Goal: Browse casually

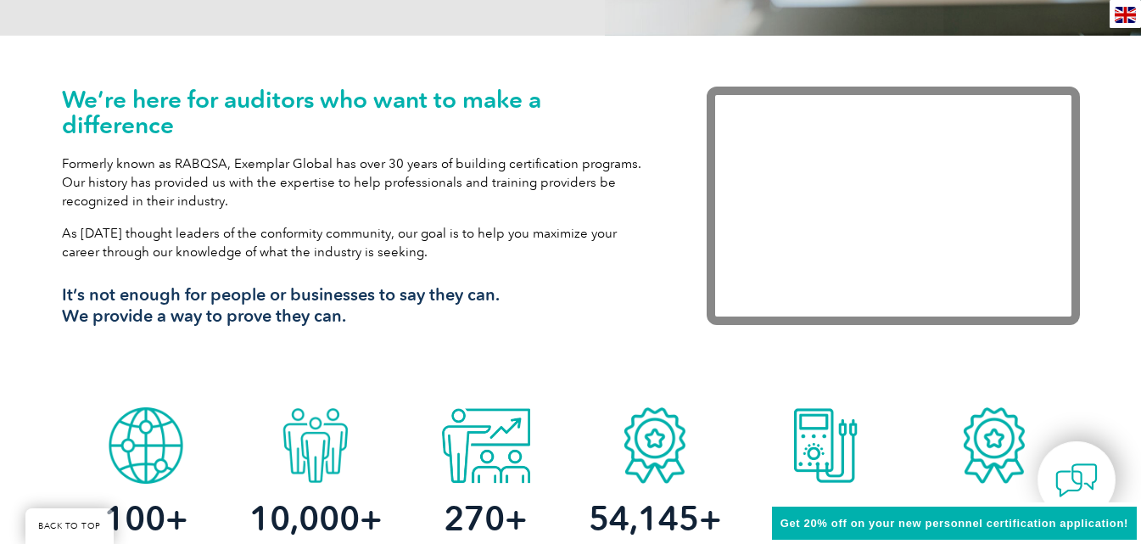
scroll to position [534, 0]
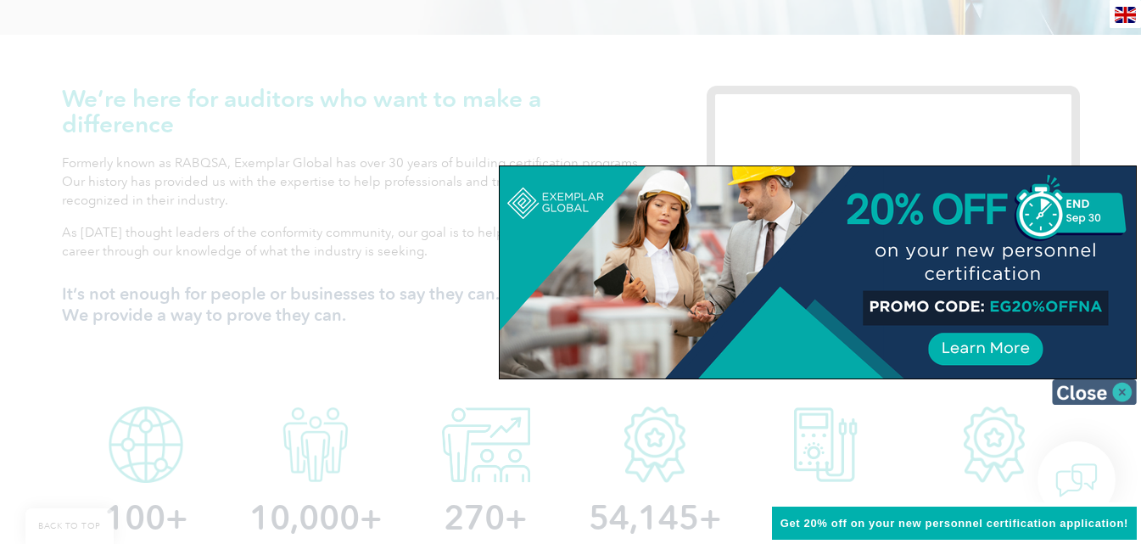
click at [1119, 388] on img at bounding box center [1094, 391] width 85 height 25
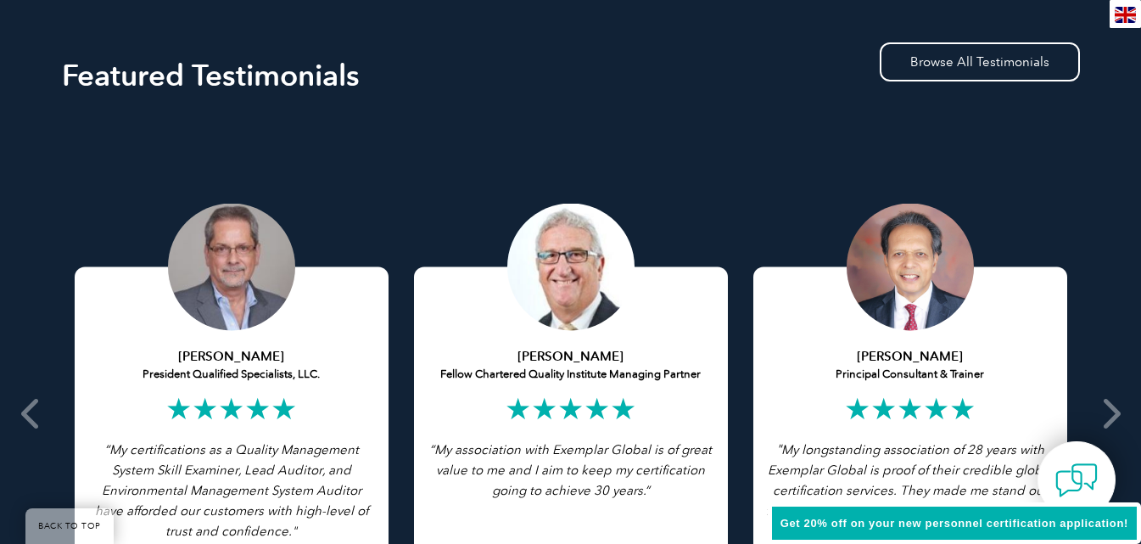
scroll to position [3334, 0]
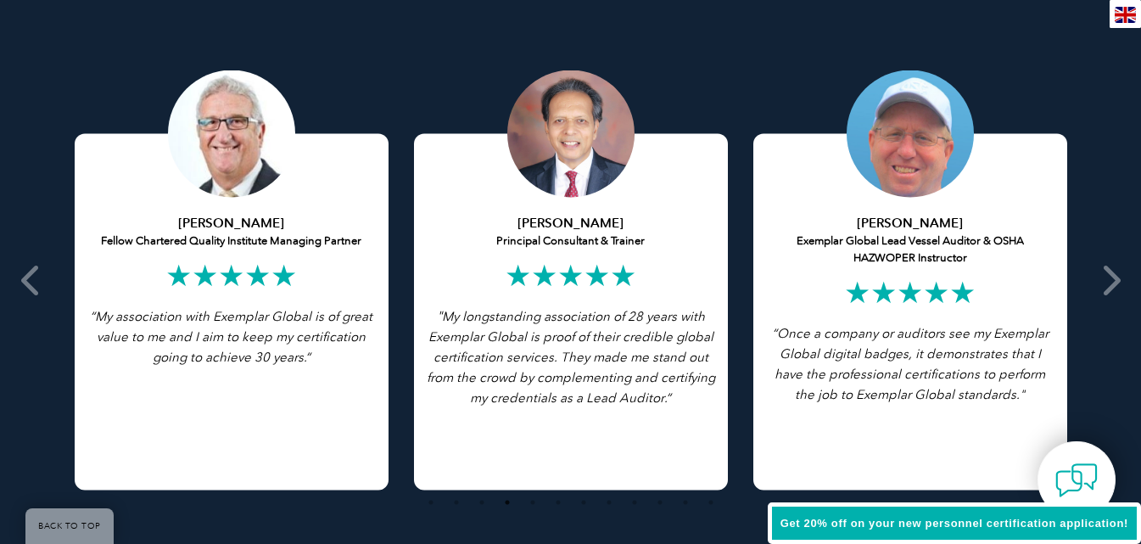
click at [1118, 280] on icon at bounding box center [1110, 280] width 21 height 0
click at [1115, 280] on icon at bounding box center [1110, 280] width 21 height 0
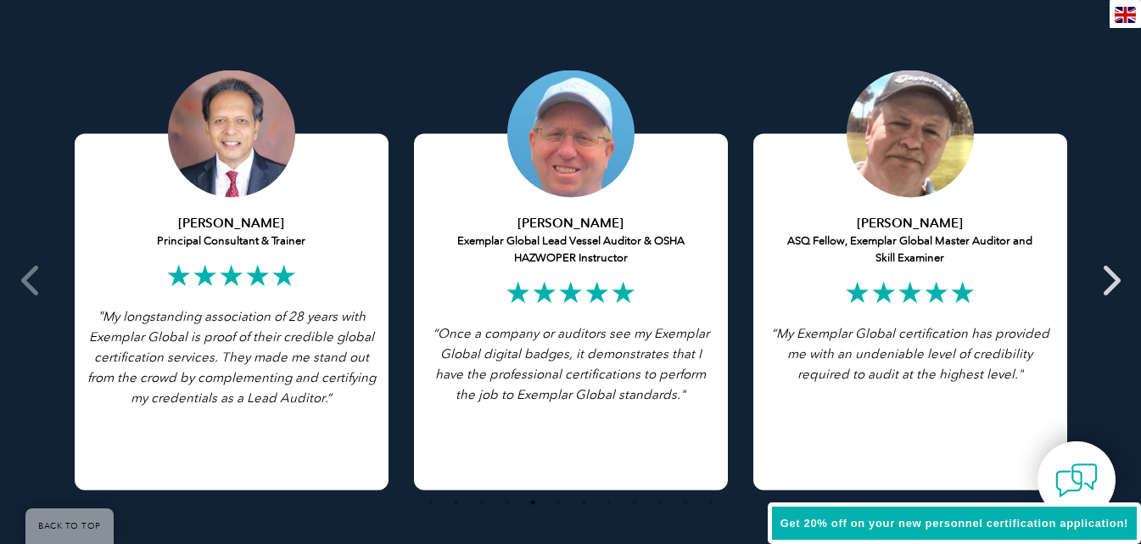
click at [1103, 280] on icon at bounding box center [1110, 280] width 21 height 0
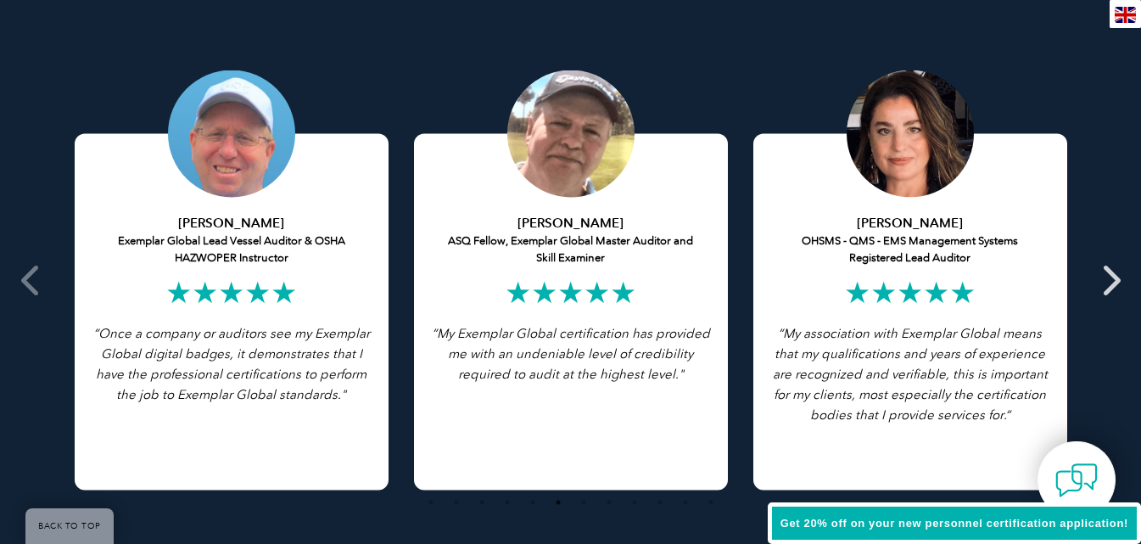
click at [1123, 279] on span at bounding box center [1110, 281] width 42 height 590
click at [1123, 272] on span at bounding box center [1110, 281] width 42 height 590
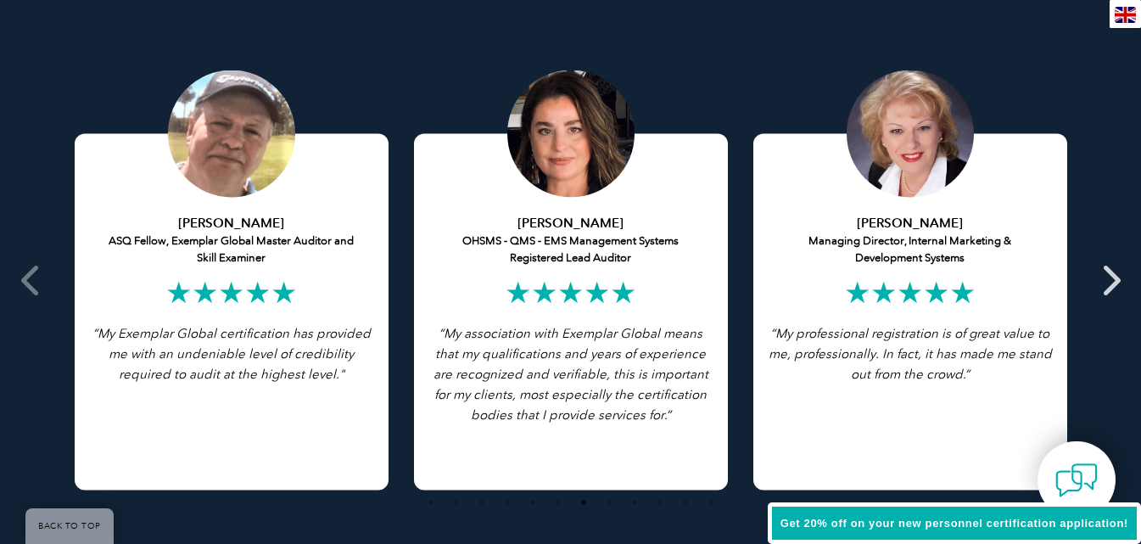
click at [1116, 280] on icon at bounding box center [1110, 280] width 21 height 0
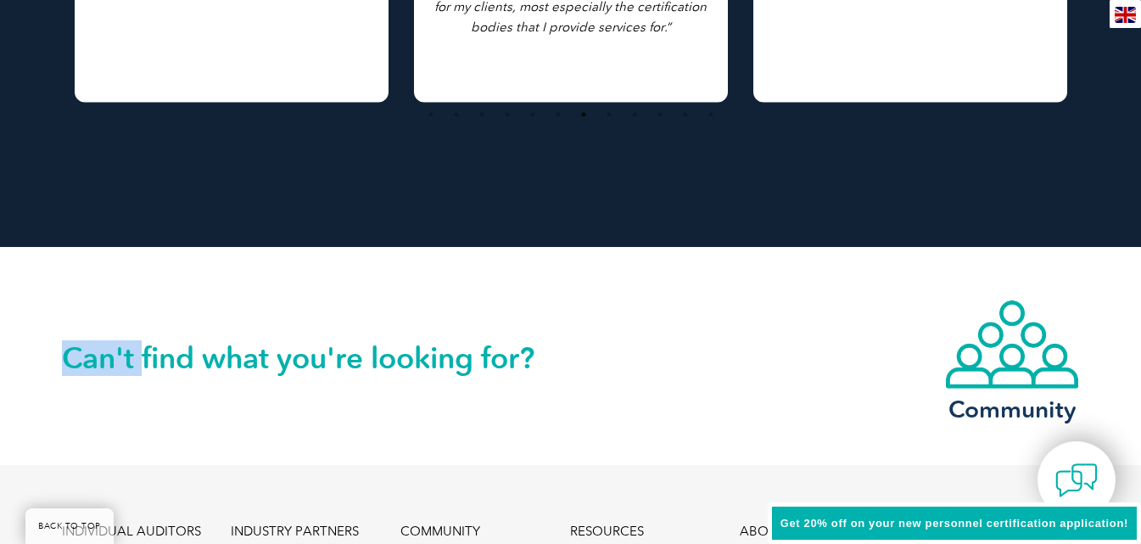
scroll to position [3596, 0]
